Goal: Task Accomplishment & Management: Complete application form

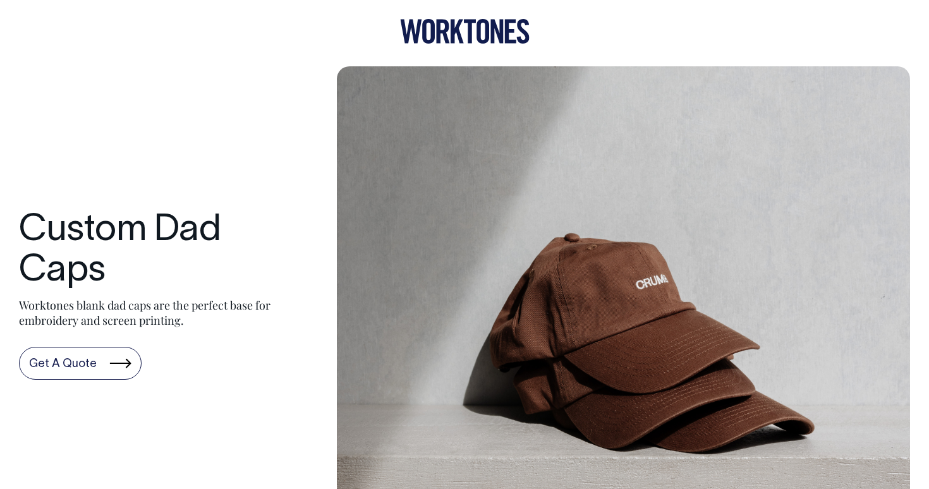
click at [121, 349] on link "Get A Quote" at bounding box center [80, 363] width 123 height 33
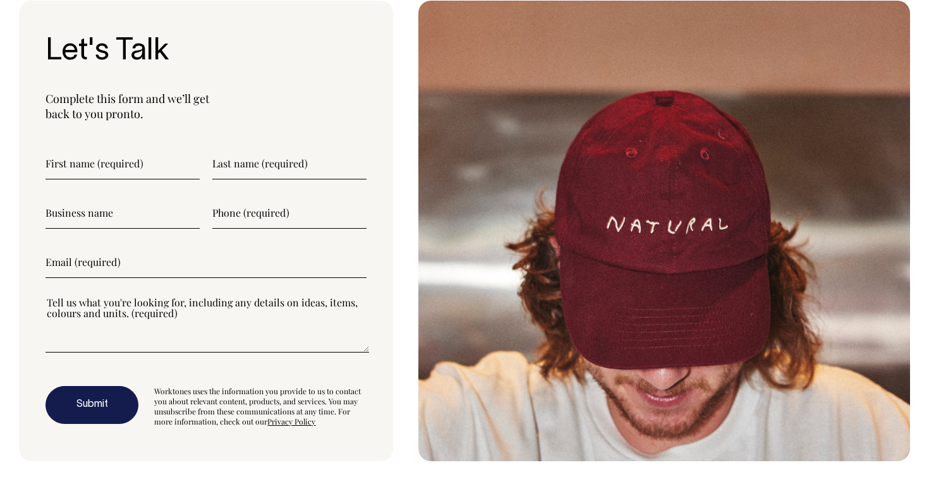
scroll to position [3363, 0]
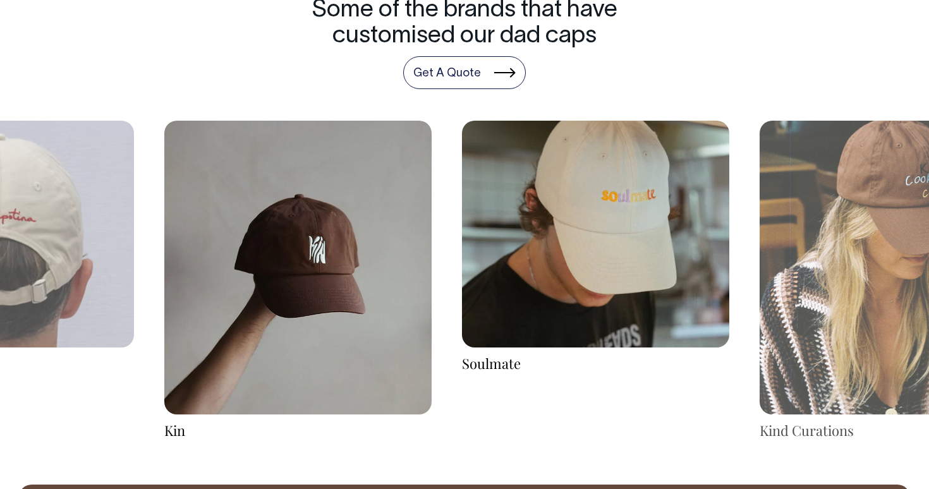
click at [808, 193] on img at bounding box center [893, 268] width 267 height 294
click at [629, 222] on img at bounding box center [595, 235] width 267 height 228
click at [323, 233] on img at bounding box center [297, 268] width 267 height 294
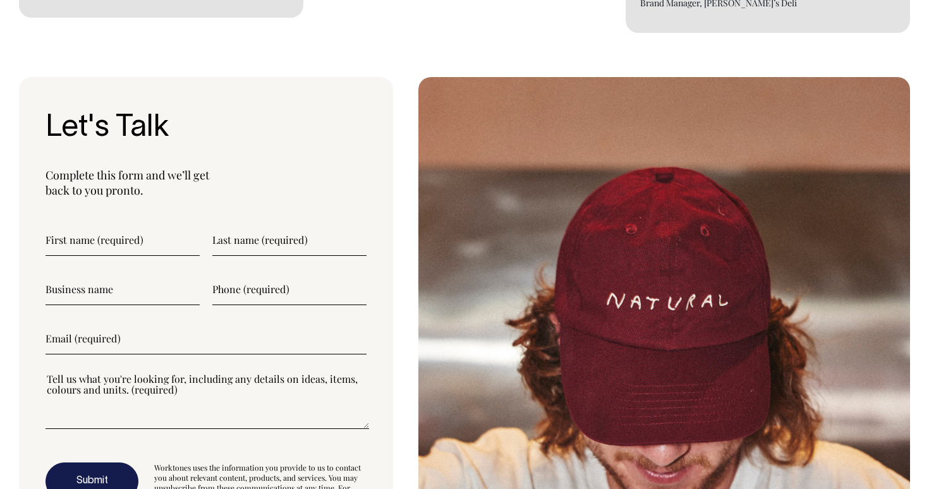
scroll to position [3286, 0]
click at [164, 243] on input"] "text" at bounding box center [123, 240] width 154 height 32
click at [289, 233] on input"] "text" at bounding box center [289, 240] width 154 height 32
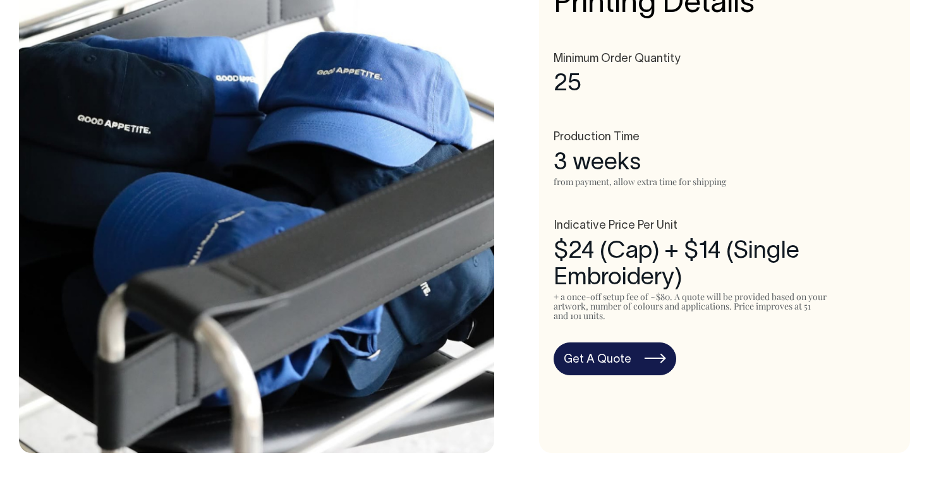
scroll to position [674, 0]
click at [644, 353] on link "Get A Quote" at bounding box center [615, 359] width 123 height 33
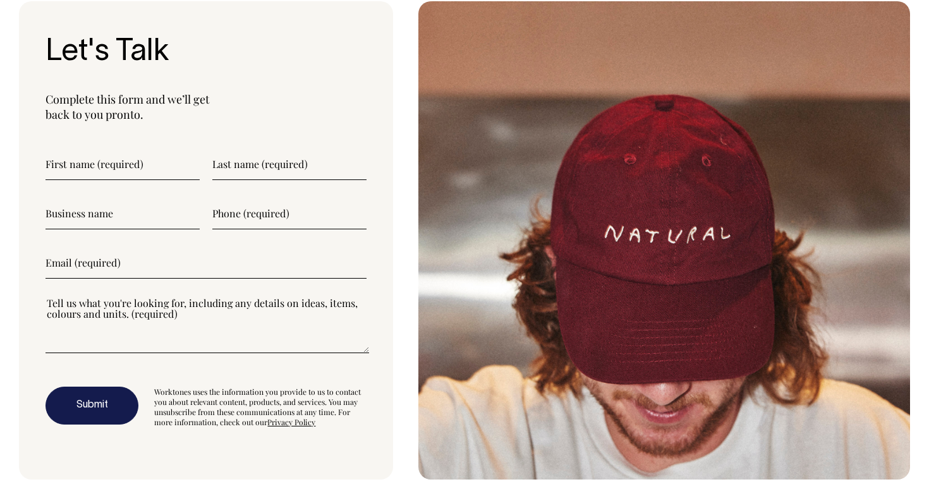
scroll to position [3363, 0]
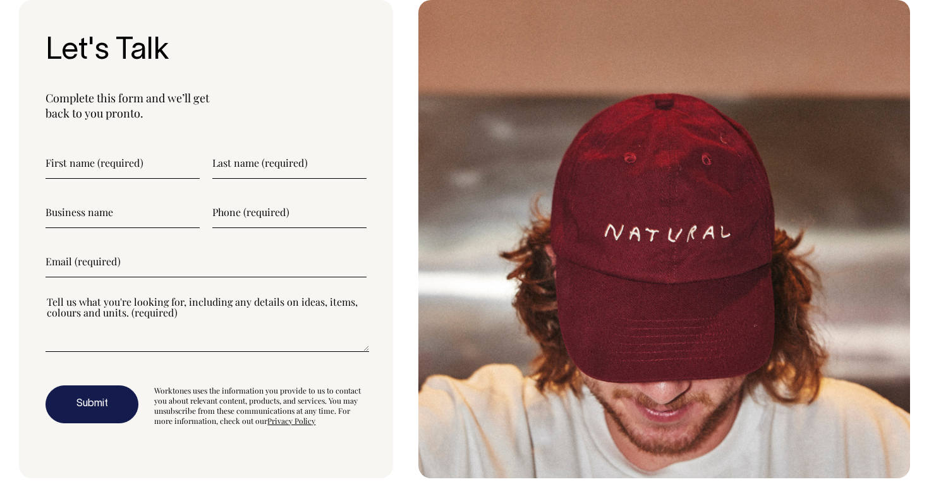
click at [169, 160] on input"] "text" at bounding box center [123, 163] width 154 height 32
type input"] "Tilly"
click at [272, 162] on input"] "text" at bounding box center [289, 163] width 154 height 32
type input"] "Fenton"
click at [153, 219] on input"] "text" at bounding box center [123, 213] width 154 height 32
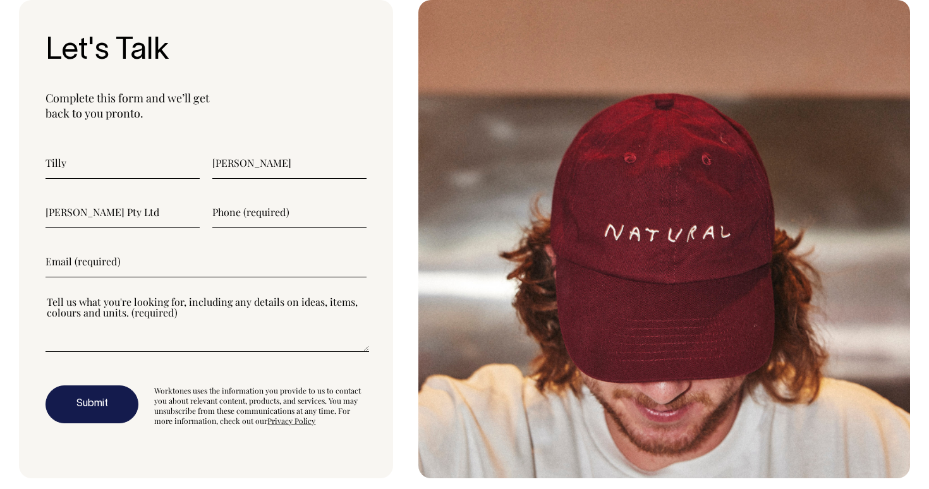
type input"] "Tilly Fenton Pty Ltd"
click at [227, 215] on input"] "text" at bounding box center [289, 213] width 154 height 32
type input"] "0474777777"
click at [224, 257] on input"] "email" at bounding box center [206, 262] width 321 height 32
type input"] "tilly@tillyfenton.com"
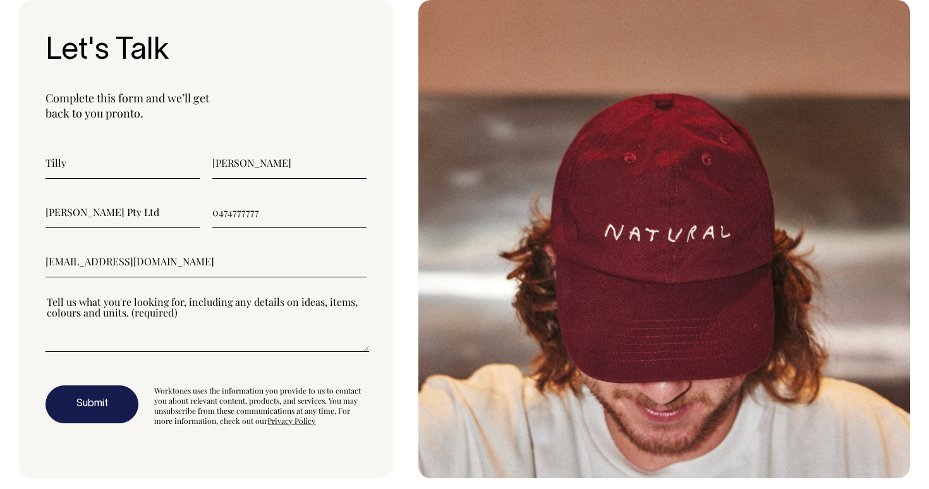
click at [188, 317] on textarea"] at bounding box center [208, 323] width 324 height 57
type textarea"] "Looking for about 40 units,"
drag, startPoint x: 191, startPoint y: 307, endPoint x: 4, endPoint y: 306, distance: 187.1
click at [4, 306] on div "Let's Talk Complete this form and we’ll get back to you pronto. Tilly Fenton Ti…" at bounding box center [464, 239] width 929 height 478
paste textarea"] "Looking for about 40 units,"
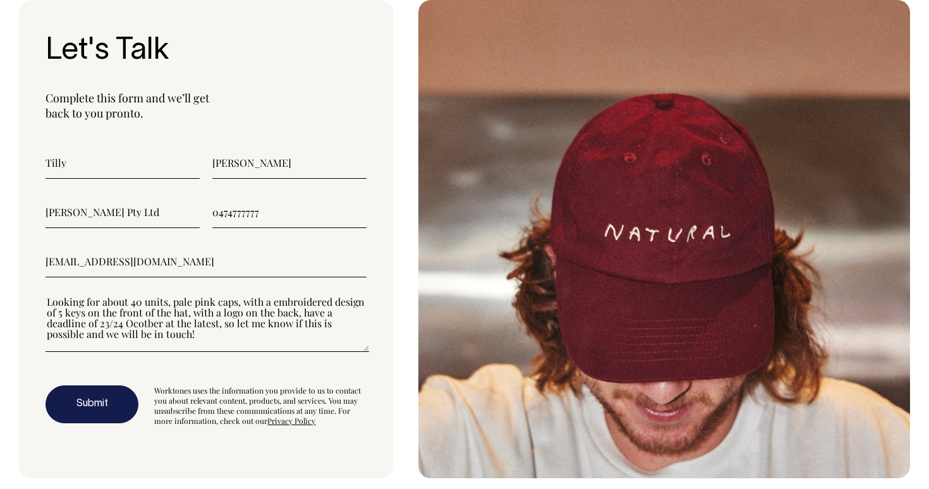
type textarea"] "Looking for about 40 units, pale pink caps, with a embroidered design of 5 keys…"
click at [233, 373] on form "Tilly Fenton Tilly Fenton Pty Ltd 0474777777 tilly@tillyfenton.com Looking for …" at bounding box center [206, 286] width 321 height 279
click at [131, 396] on button "Submit" at bounding box center [92, 405] width 93 height 38
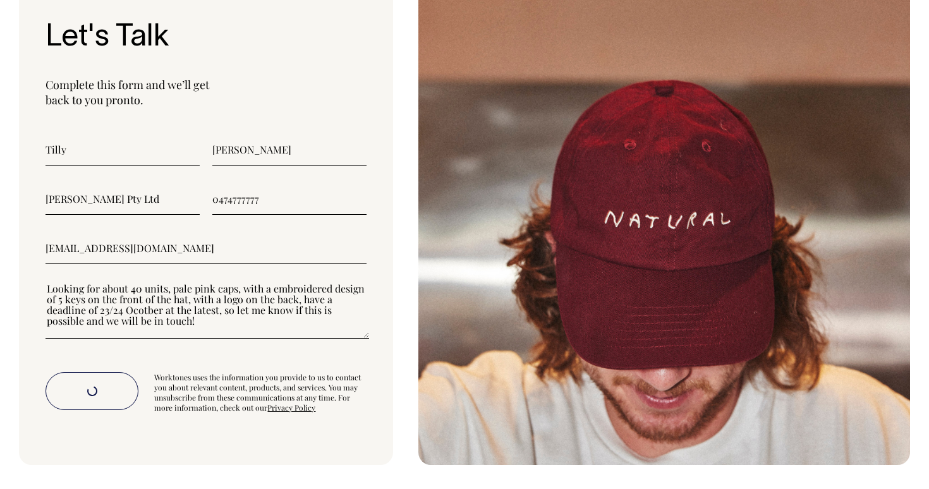
scroll to position [3400, 0]
